Goal: Task Accomplishment & Management: Manage account settings

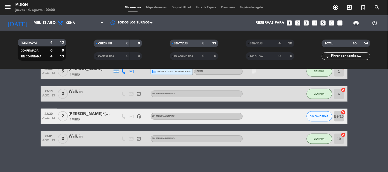
scroll to position [130, 0]
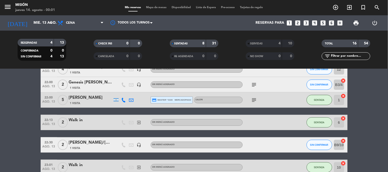
click at [161, 101] on span "credit_card master * 0103" at bounding box center [162, 100] width 21 height 5
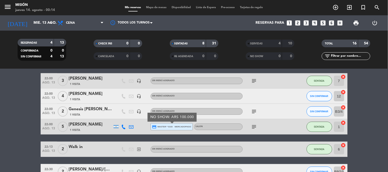
scroll to position [45, 0]
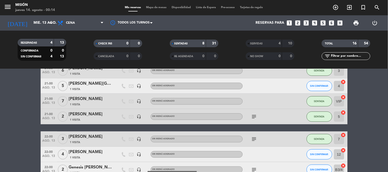
click at [252, 139] on icon "subject" at bounding box center [254, 139] width 6 height 6
drag, startPoint x: 135, startPoint y: 139, endPoint x: 137, endPoint y: 137, distance: 3.0
click at [136, 138] on div "headset_mic" at bounding box center [139, 139] width 8 height 15
click at [138, 138] on icon "headset_mic" at bounding box center [139, 139] width 5 height 5
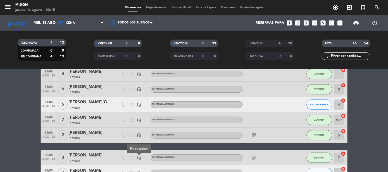
scroll to position [16, 0]
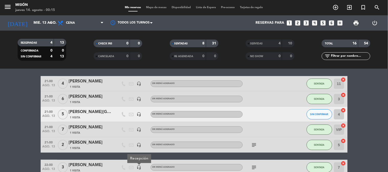
click at [142, 113] on div "headset_mic" at bounding box center [139, 114] width 8 height 15
click at [135, 116] on div "headset_mic" at bounding box center [139, 114] width 8 height 15
click at [139, 115] on icon "headset_mic" at bounding box center [139, 114] width 5 height 5
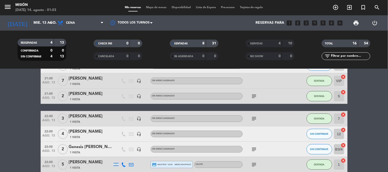
scroll to position [57, 0]
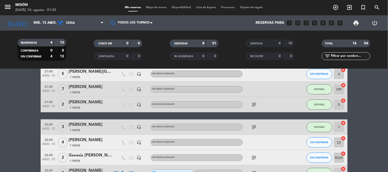
click at [77, 107] on span "1 Visita" at bounding box center [75, 108] width 10 height 4
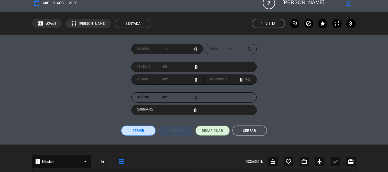
scroll to position [0, 0]
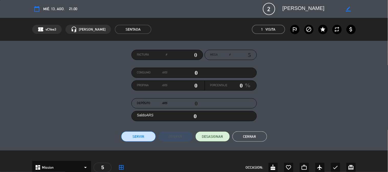
type input "[EMAIL_ADDRESS][DOMAIN_NAME]"
click at [252, 138] on button "Cerrar" at bounding box center [249, 137] width 35 height 10
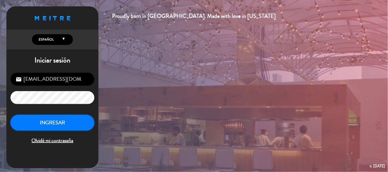
click at [72, 120] on button "INGRESAR" at bounding box center [52, 123] width 84 height 16
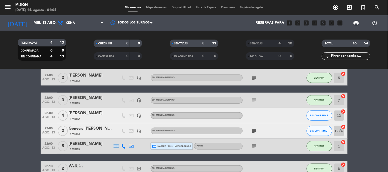
scroll to position [85, 0]
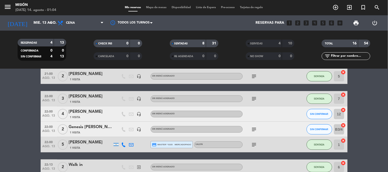
click at [252, 99] on icon "subject" at bounding box center [254, 99] width 6 height 6
click at [254, 76] on icon "subject" at bounding box center [254, 76] width 6 height 6
click at [254, 100] on icon "subject" at bounding box center [254, 99] width 6 height 6
click at [255, 131] on icon "subject" at bounding box center [254, 130] width 6 height 6
click at [257, 130] on icon "subject" at bounding box center [254, 130] width 6 height 6
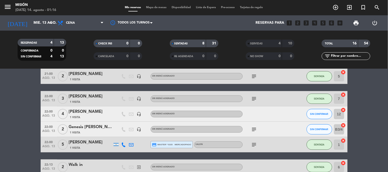
click at [272, 118] on div at bounding box center [266, 114] width 46 height 15
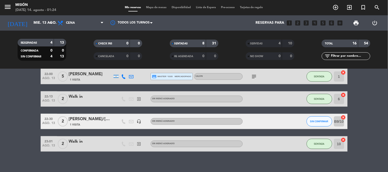
scroll to position [159, 0]
